Goal: Communication & Community: Answer question/provide support

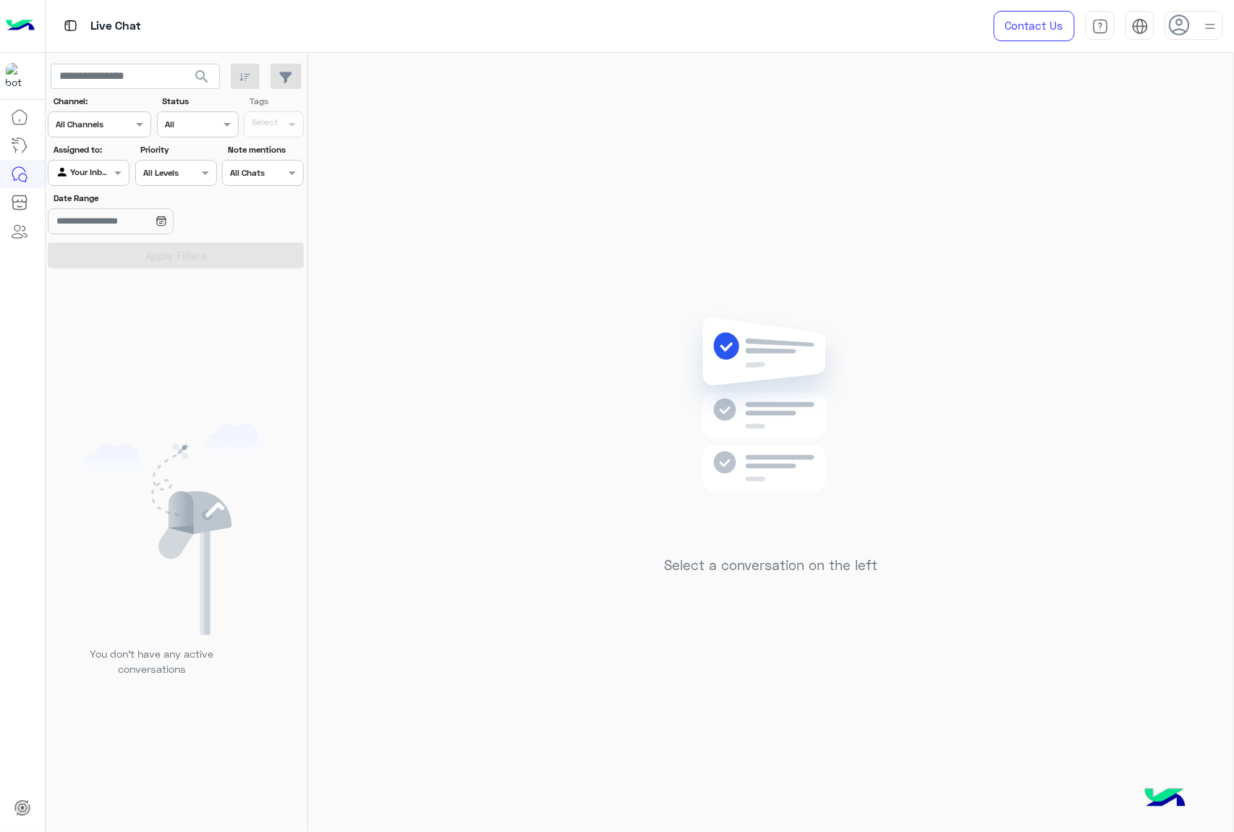
click at [1189, 21] on use at bounding box center [1179, 24] width 21 height 21
click at [458, 53] on div "Select a conversation on the left" at bounding box center [770, 445] width 925 height 785
click at [1181, 26] on icon at bounding box center [1180, 25] width 22 height 22
click at [1198, 101] on label "Online" at bounding box center [1133, 111] width 158 height 26
click at [756, 171] on div "Select a conversation on the left" at bounding box center [770, 445] width 925 height 785
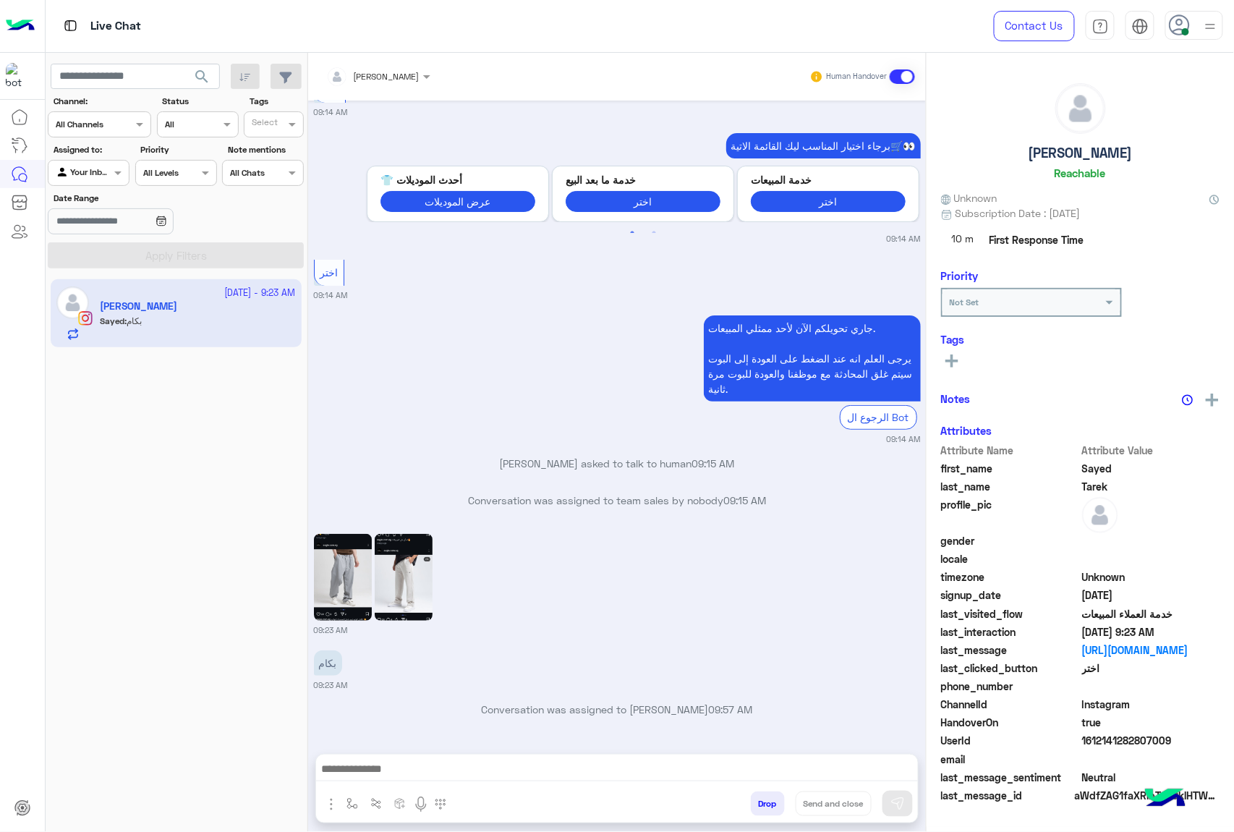
scroll to position [1845, 0]
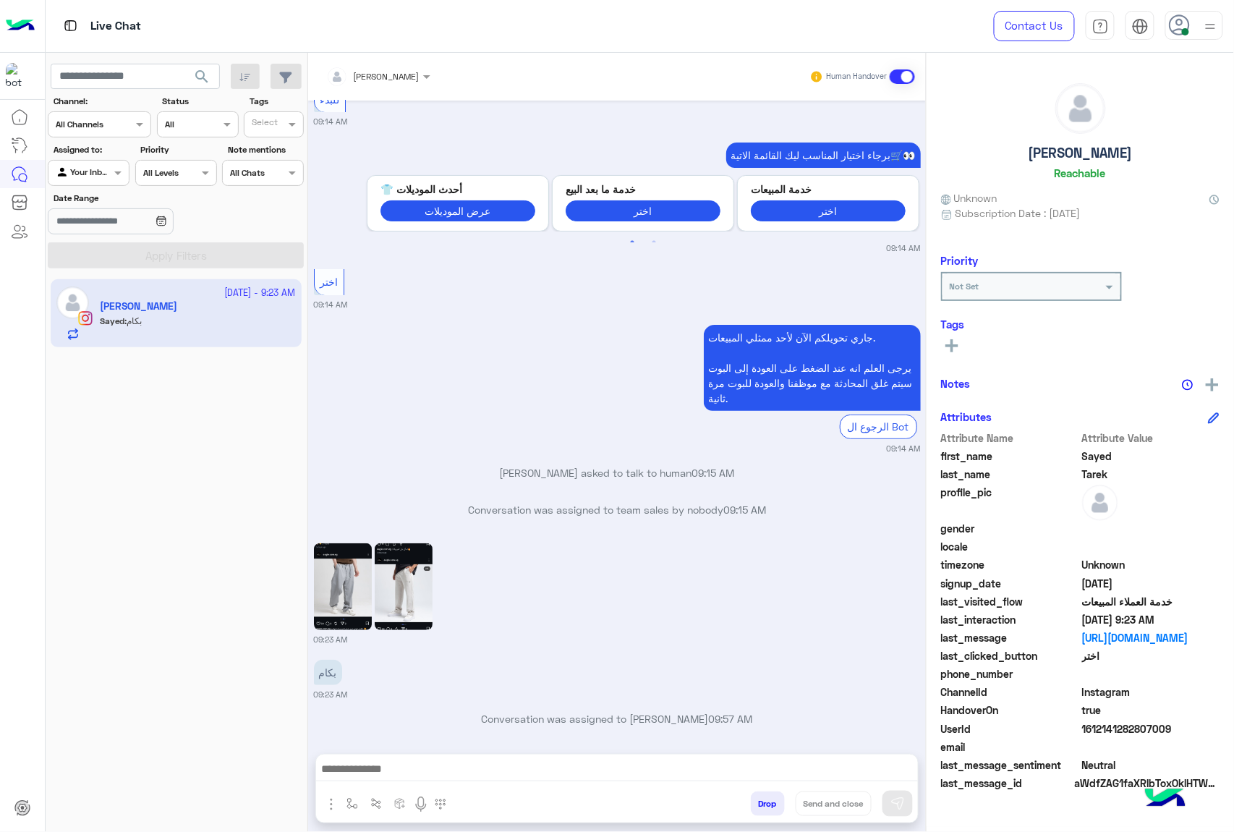
click at [406, 574] on img at bounding box center [404, 586] width 58 height 87
click at [359, 579] on img at bounding box center [343, 586] width 58 height 87
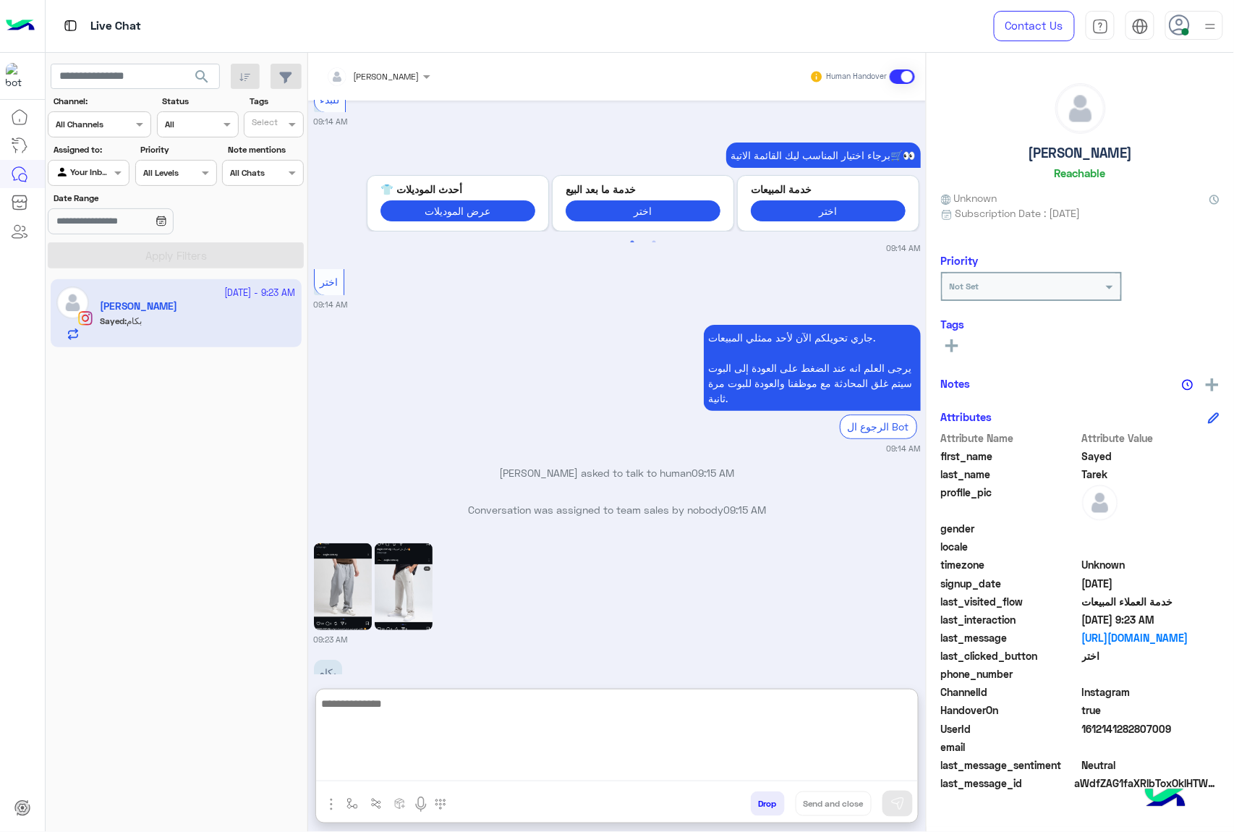
click at [431, 779] on textarea at bounding box center [617, 737] width 602 height 87
type textarea "**********"
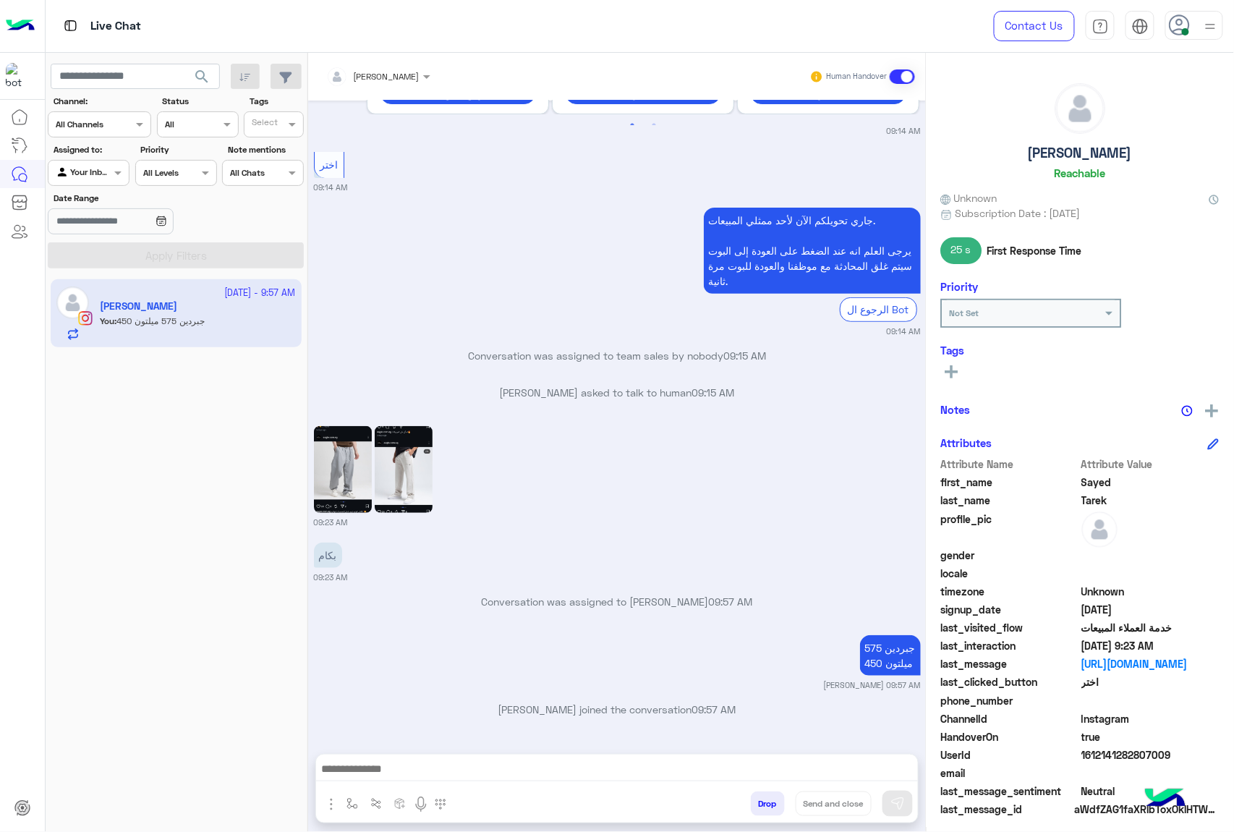
scroll to position [1952, 0]
